Goal: Communication & Community: Answer question/provide support

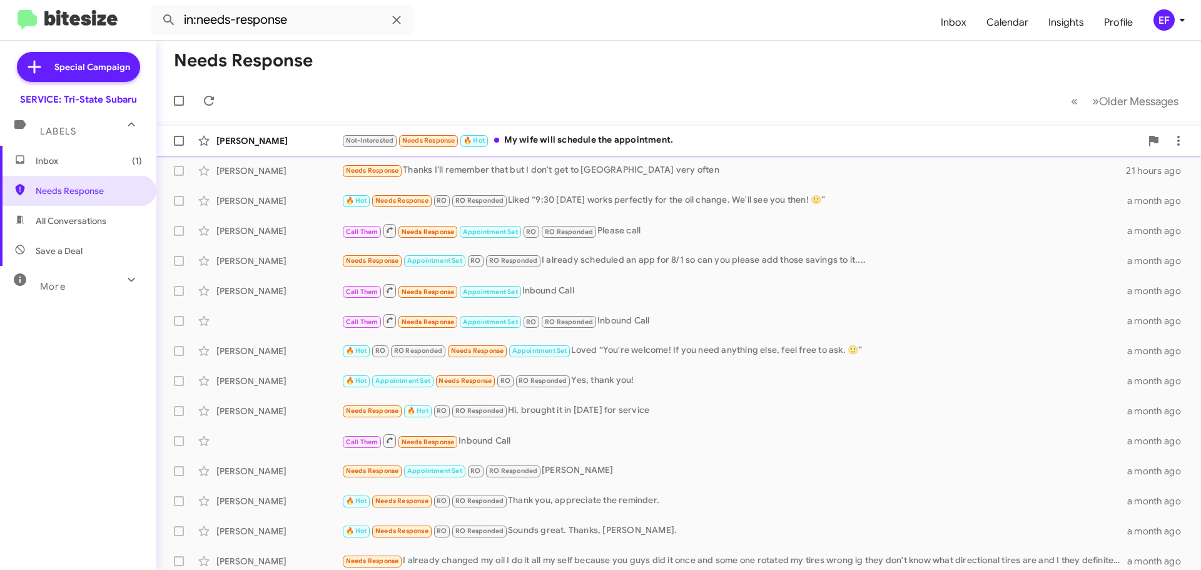
click at [529, 139] on div "Not-Interested Needs Response 🔥 Hot My wife will schedule the appointment." at bounding box center [742, 140] width 800 height 14
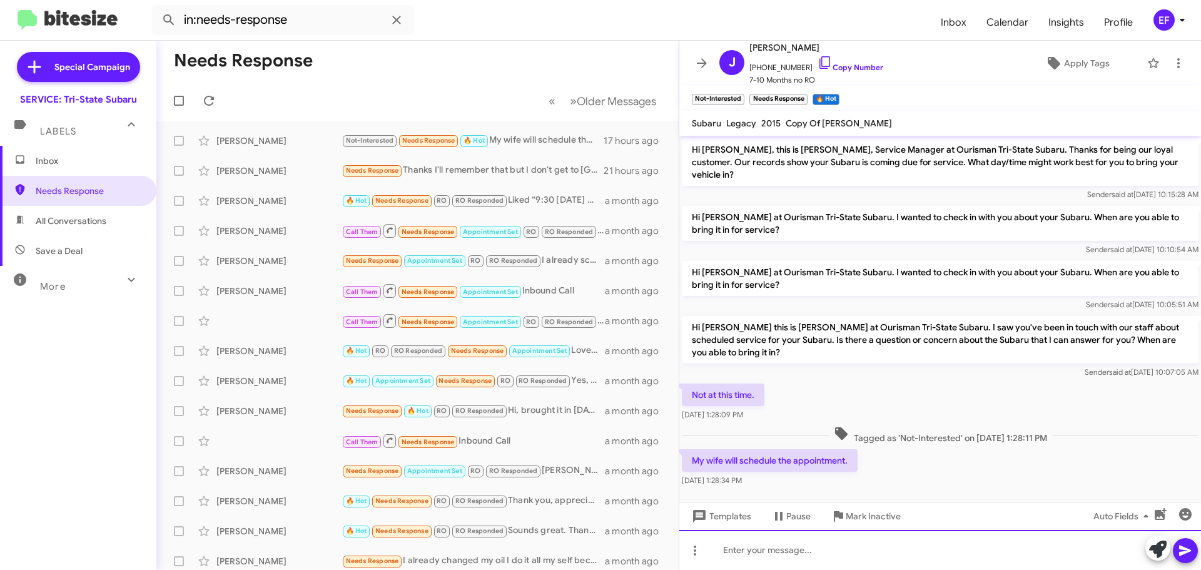
click at [730, 552] on div at bounding box center [940, 550] width 522 height 40
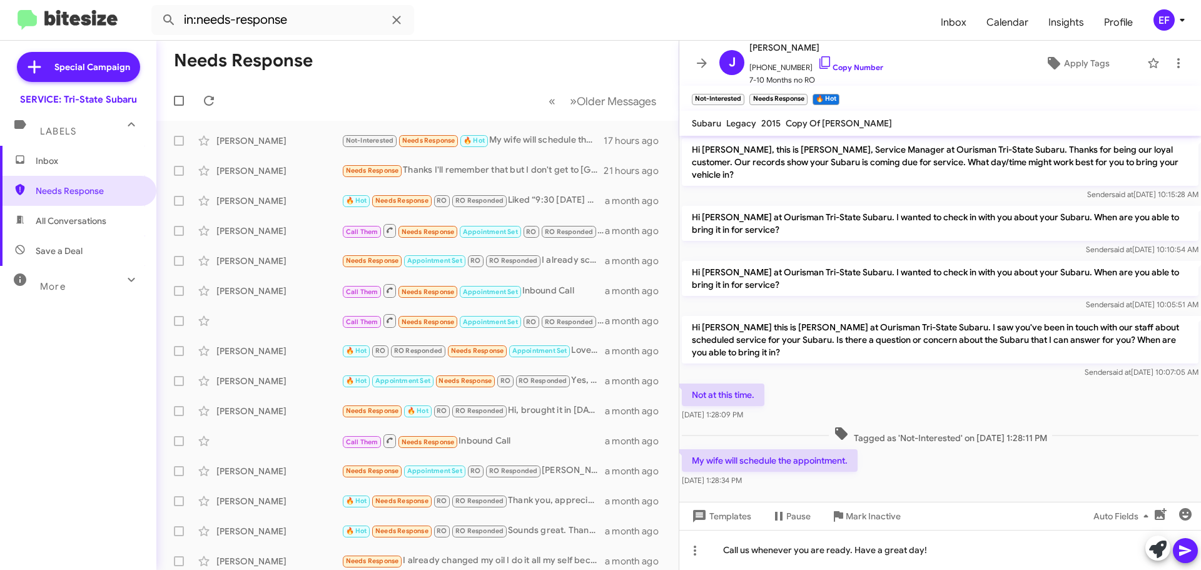
click at [1181, 554] on icon at bounding box center [1185, 551] width 12 height 11
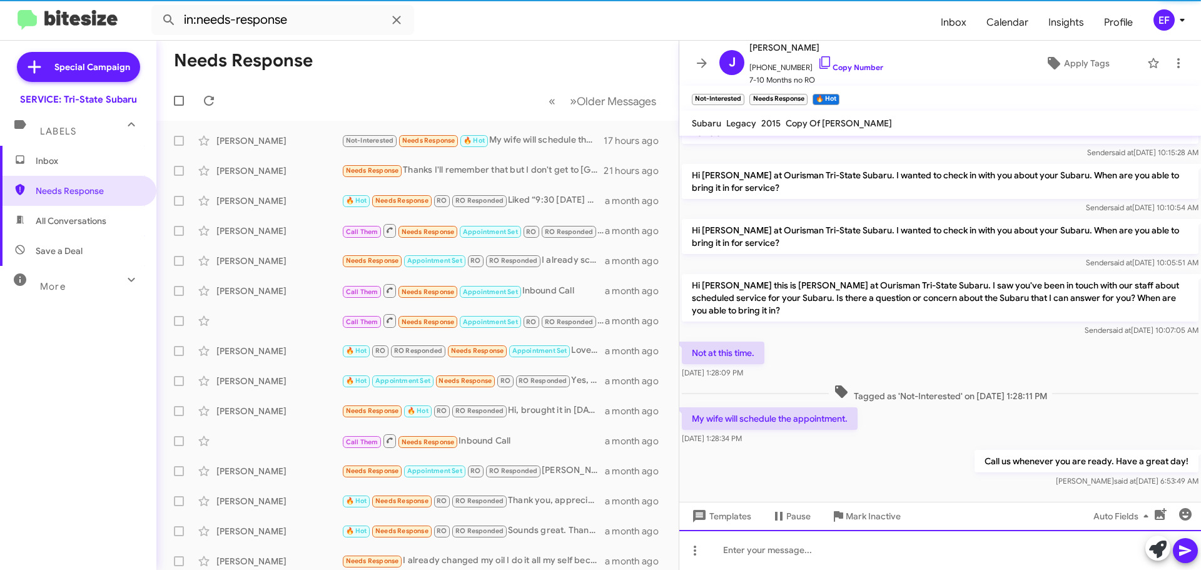
scroll to position [43, 0]
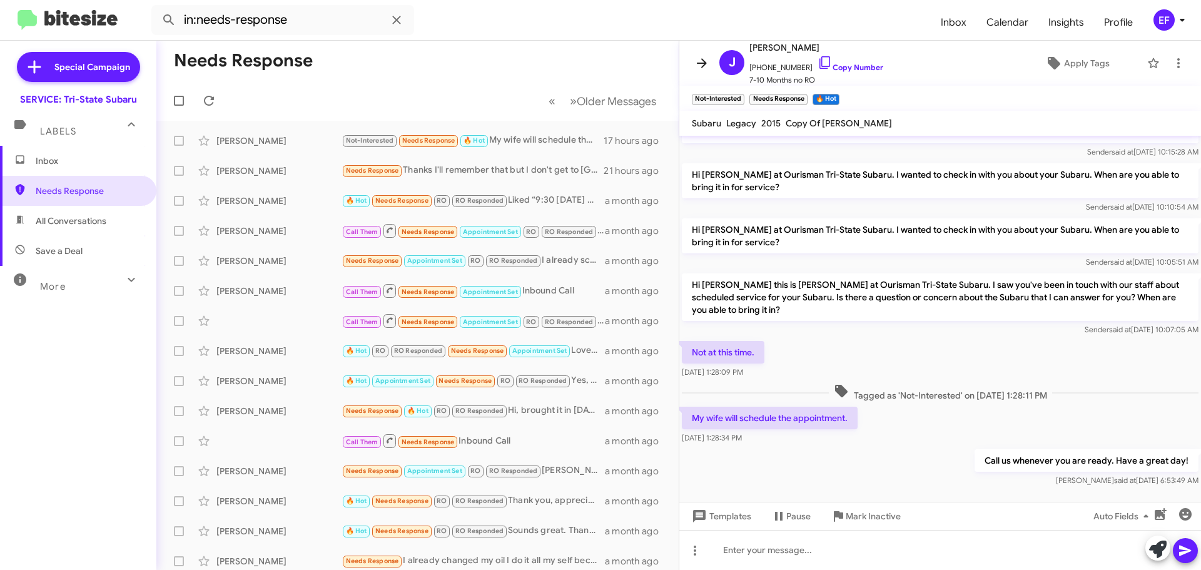
click at [703, 64] on icon at bounding box center [702, 62] width 10 height 9
